Goal: Entertainment & Leisure: Consume media (video, audio)

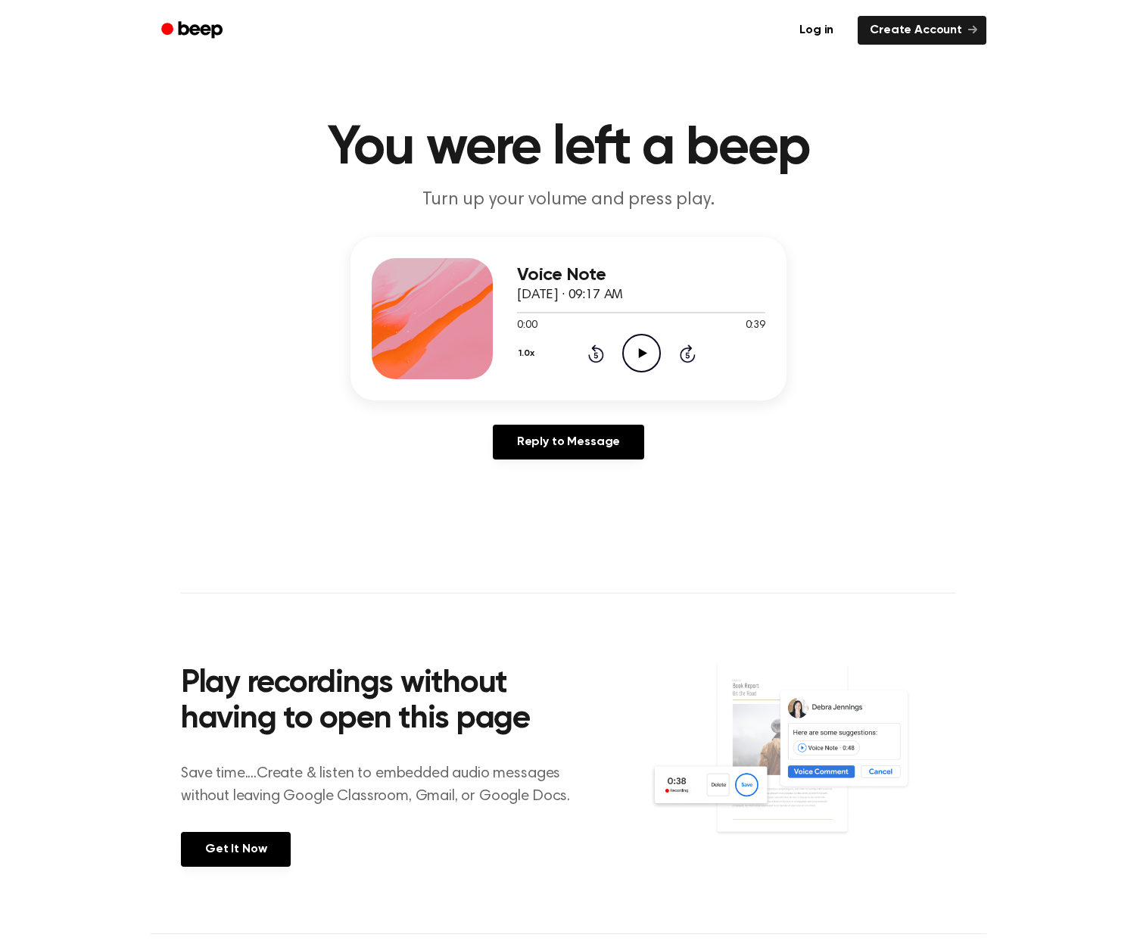
click at [645, 363] on icon "Play Audio" at bounding box center [642, 353] width 39 height 39
click at [638, 355] on icon "Play Audio" at bounding box center [642, 353] width 39 height 39
click at [640, 364] on icon "Play Audio" at bounding box center [642, 353] width 39 height 39
click at [685, 360] on icon at bounding box center [688, 354] width 16 height 18
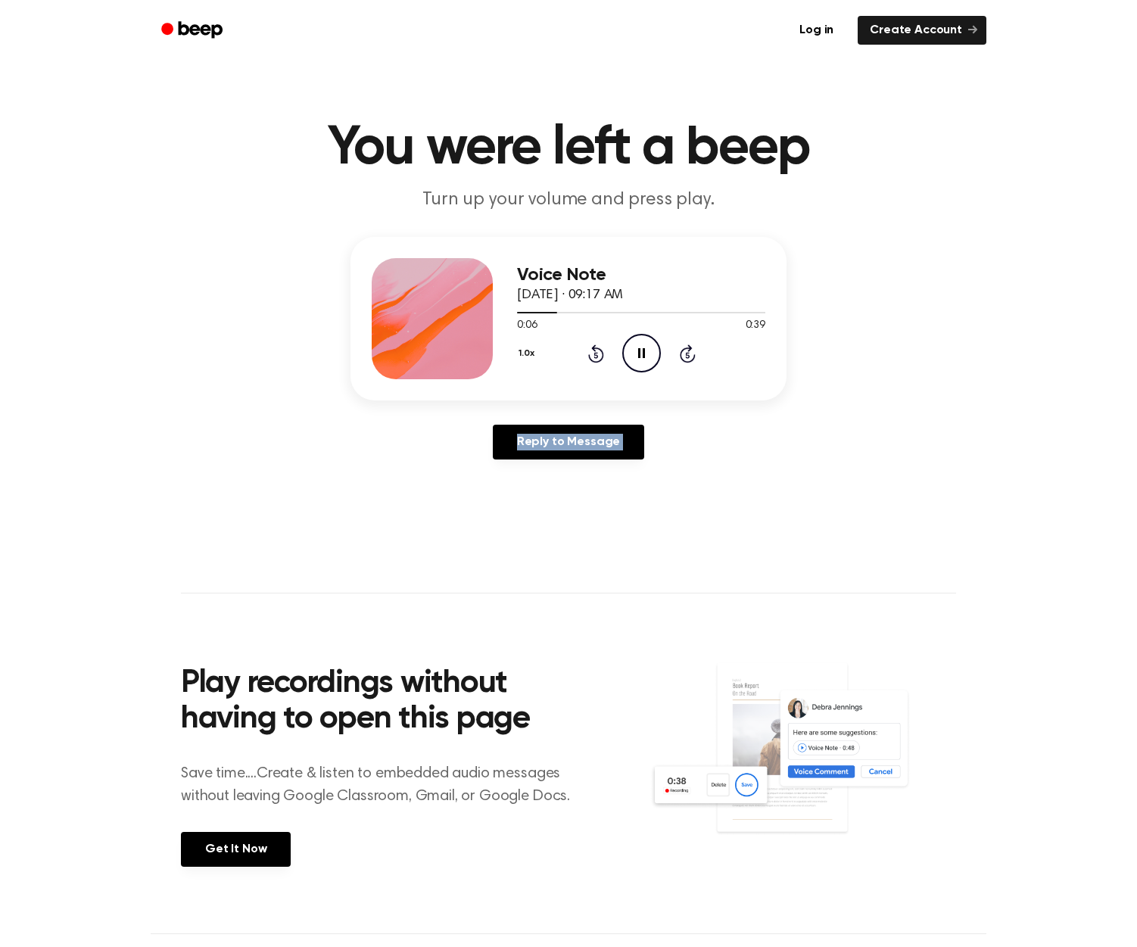
click at [685, 360] on icon at bounding box center [688, 354] width 16 height 18
click at [646, 357] on icon "Play Audio" at bounding box center [642, 353] width 39 height 39
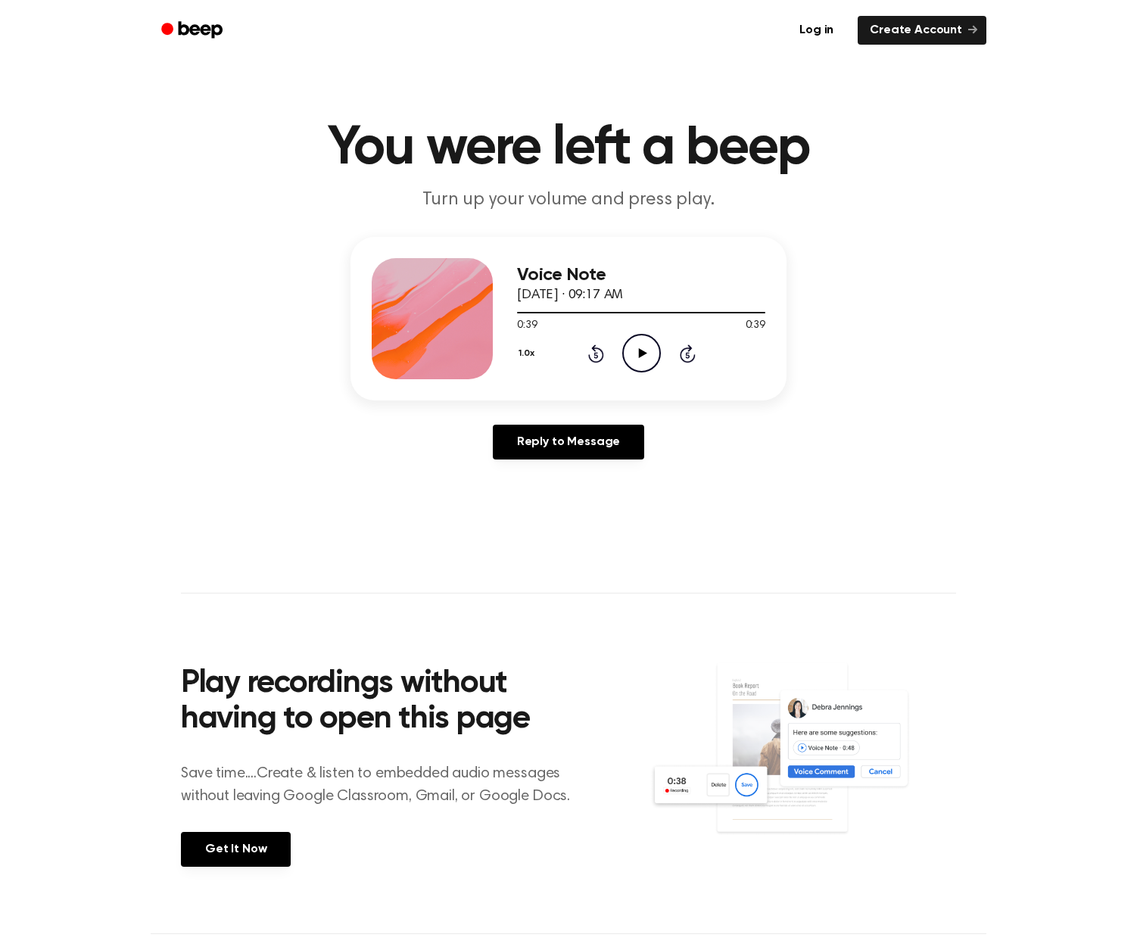
click at [646, 357] on icon "Play Audio" at bounding box center [642, 353] width 39 height 39
click at [645, 359] on icon "Play Audio" at bounding box center [642, 353] width 39 height 39
click at [594, 356] on icon "Rewind 5 seconds" at bounding box center [596, 354] width 17 height 20
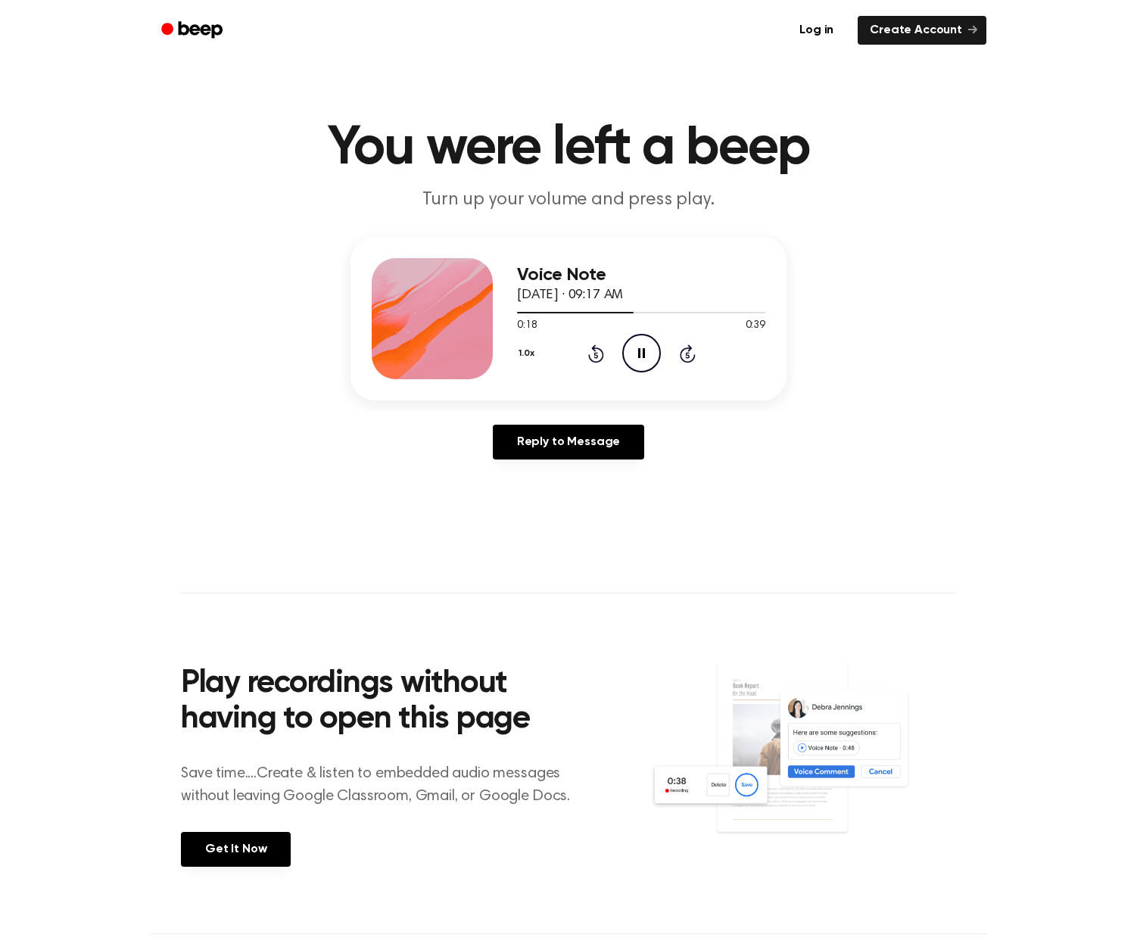
click at [594, 356] on icon "Rewind 5 seconds" at bounding box center [596, 354] width 17 height 20
click at [601, 357] on icon at bounding box center [596, 354] width 16 height 18
click at [598, 357] on icon "Rewind 5 seconds" at bounding box center [596, 354] width 17 height 20
click at [629, 355] on icon "Play Audio" at bounding box center [642, 353] width 39 height 39
click at [645, 349] on icon "Play Audio" at bounding box center [642, 353] width 39 height 39
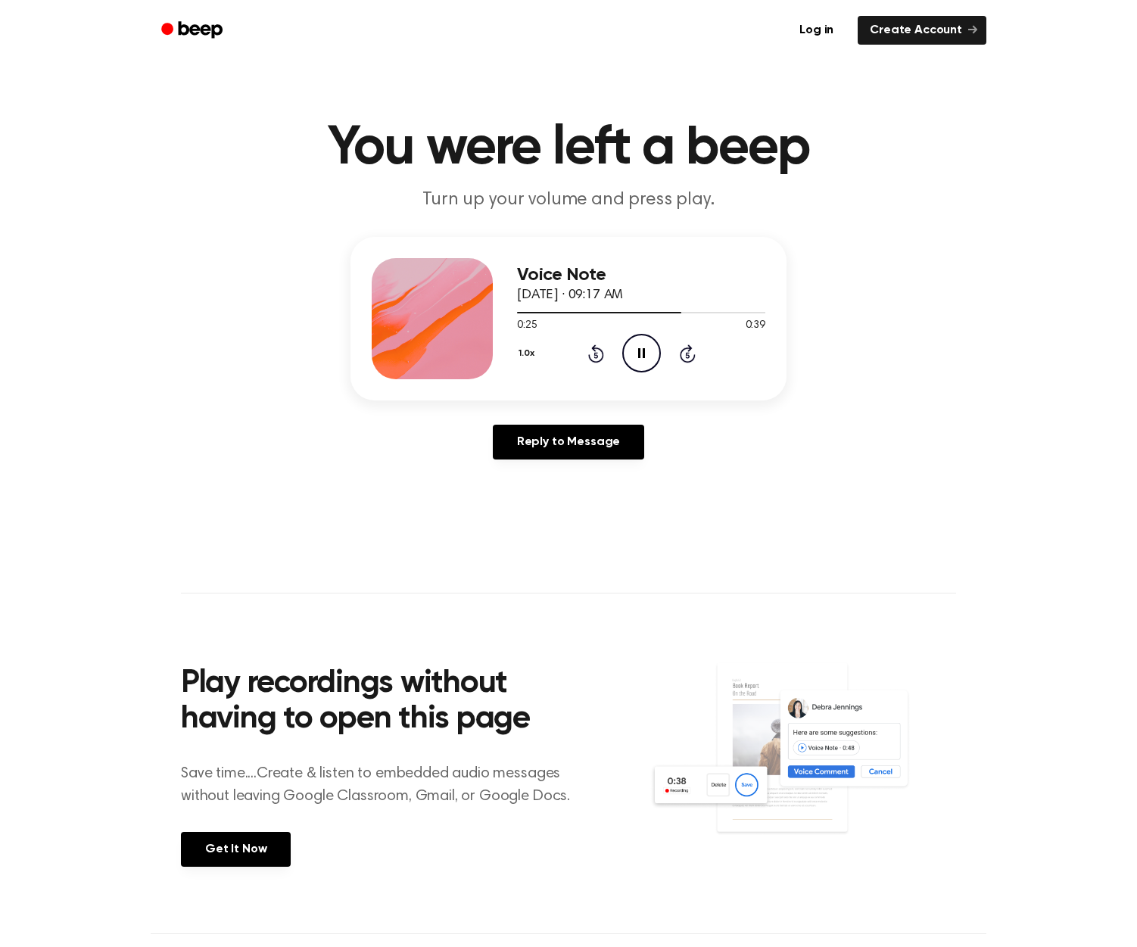
click at [597, 352] on icon "Rewind 5 seconds" at bounding box center [596, 354] width 17 height 20
click at [640, 343] on icon "Pause Audio" at bounding box center [642, 353] width 39 height 39
click at [645, 350] on icon "Play Audio" at bounding box center [642, 353] width 39 height 39
click at [644, 362] on icon "Play Audio" at bounding box center [642, 353] width 39 height 39
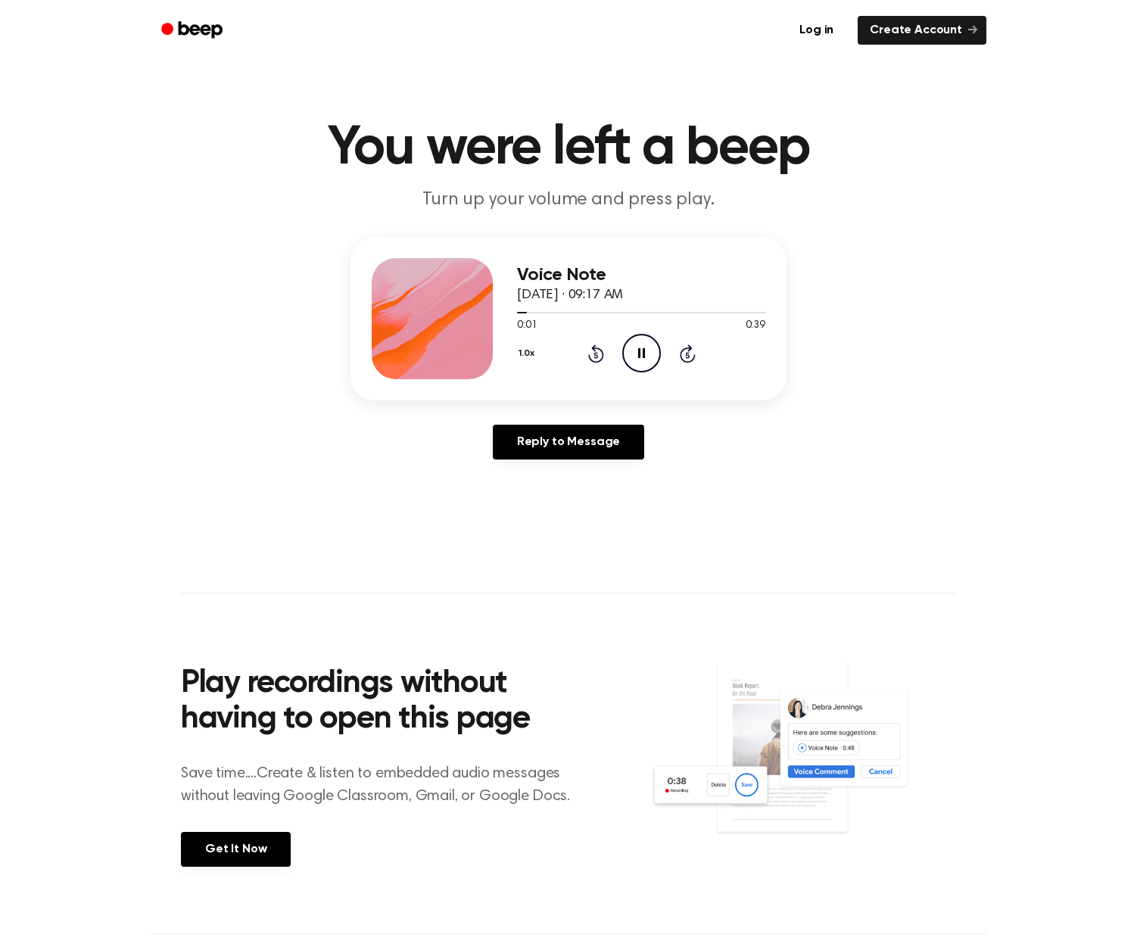
click at [643, 357] on icon at bounding box center [641, 353] width 7 height 10
click at [644, 358] on icon "Play Audio" at bounding box center [642, 353] width 39 height 39
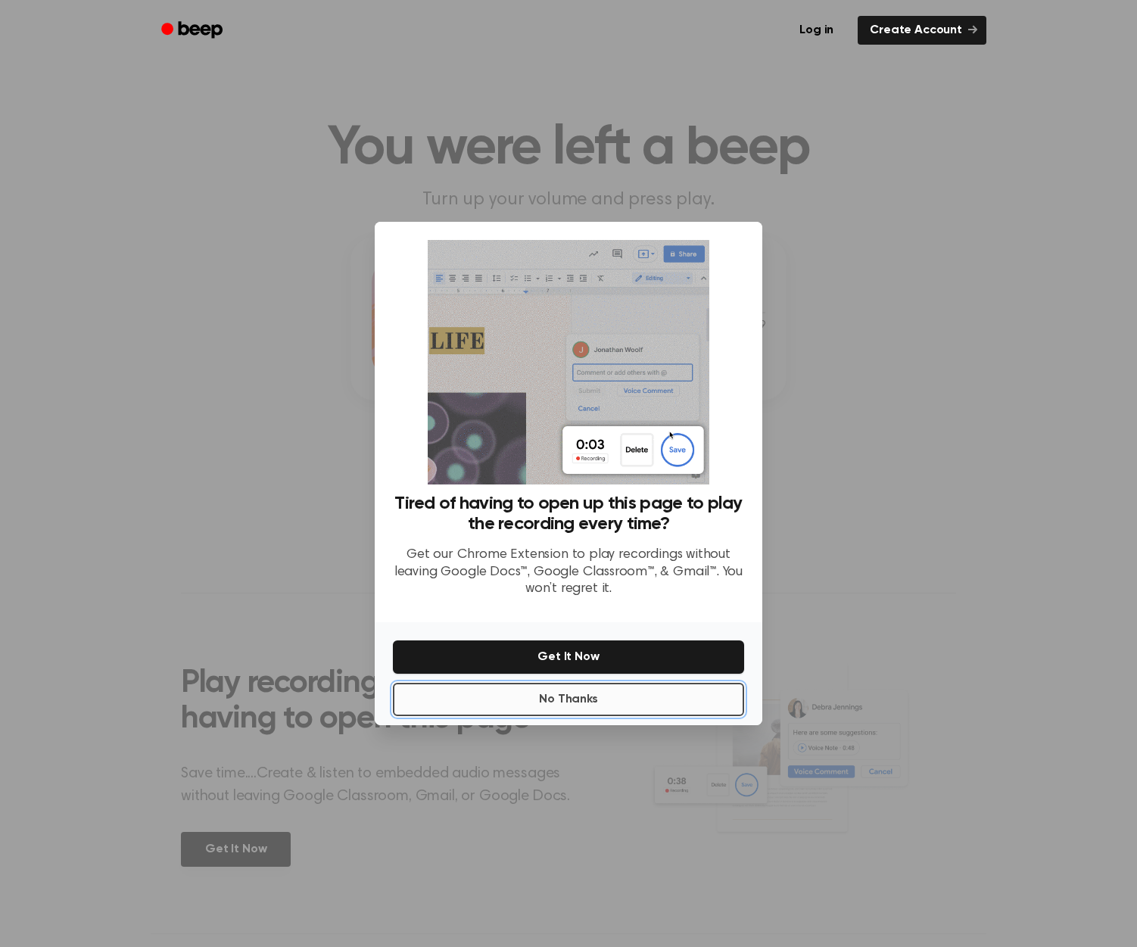
click at [431, 698] on button "No Thanks" at bounding box center [568, 699] width 351 height 33
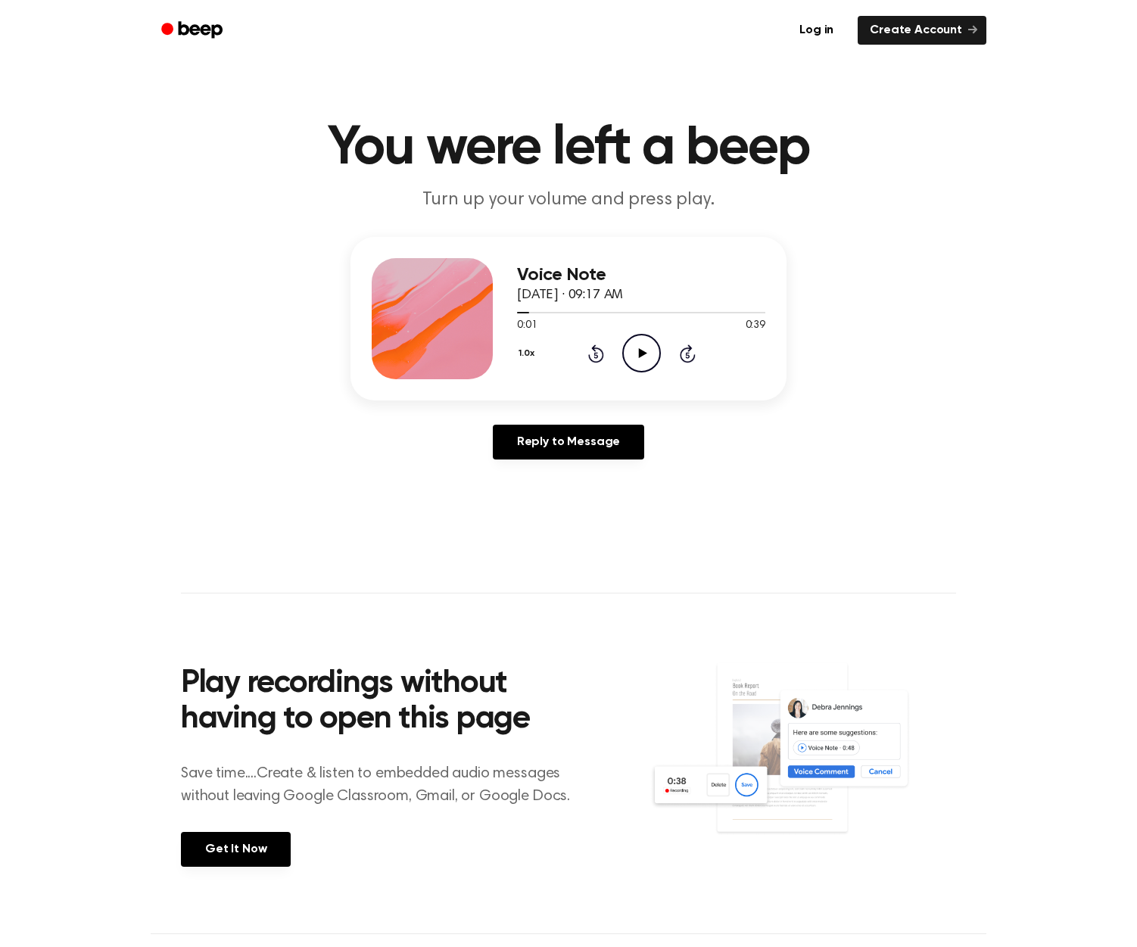
click at [648, 352] on icon "Play Audio" at bounding box center [642, 353] width 39 height 39
click at [596, 348] on icon at bounding box center [596, 354] width 16 height 18
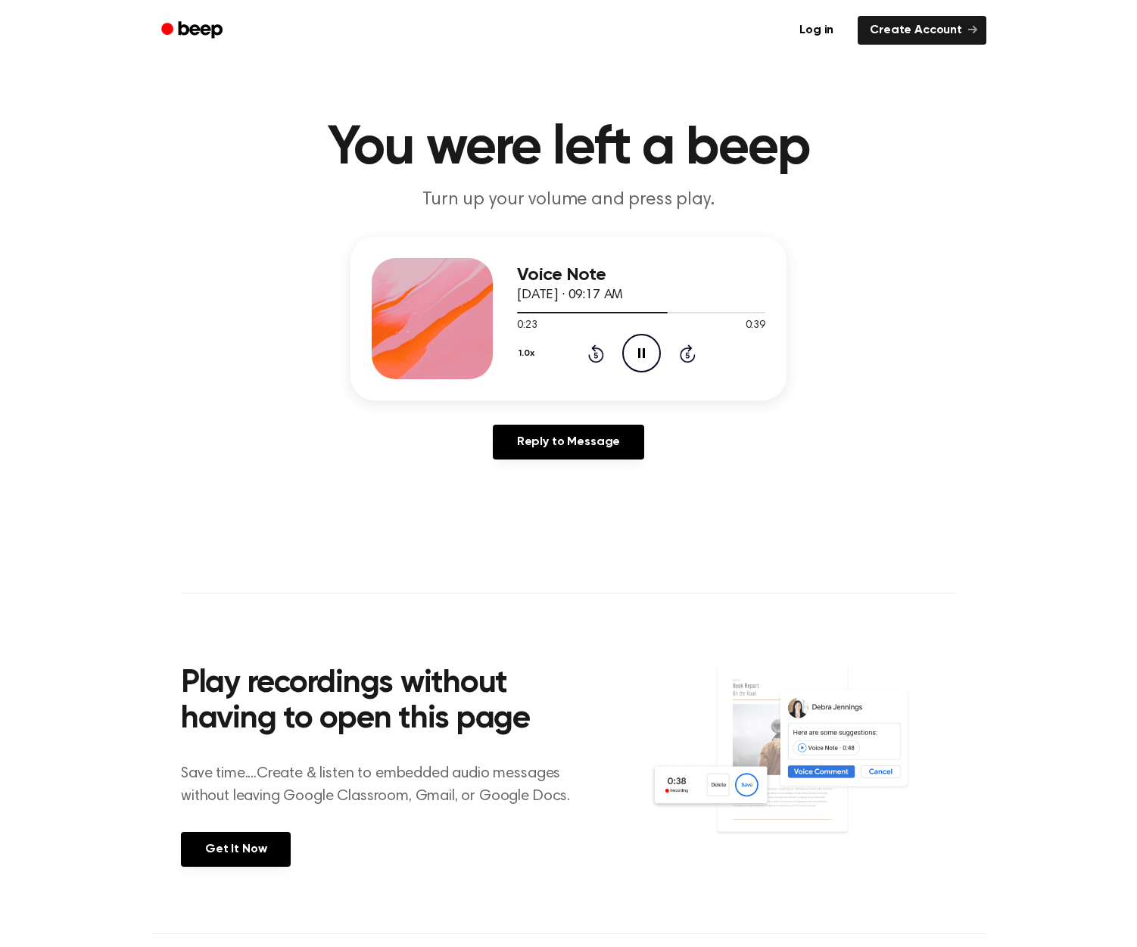
click at [638, 353] on icon at bounding box center [641, 353] width 7 height 10
